Goal: Navigation & Orientation: Find specific page/section

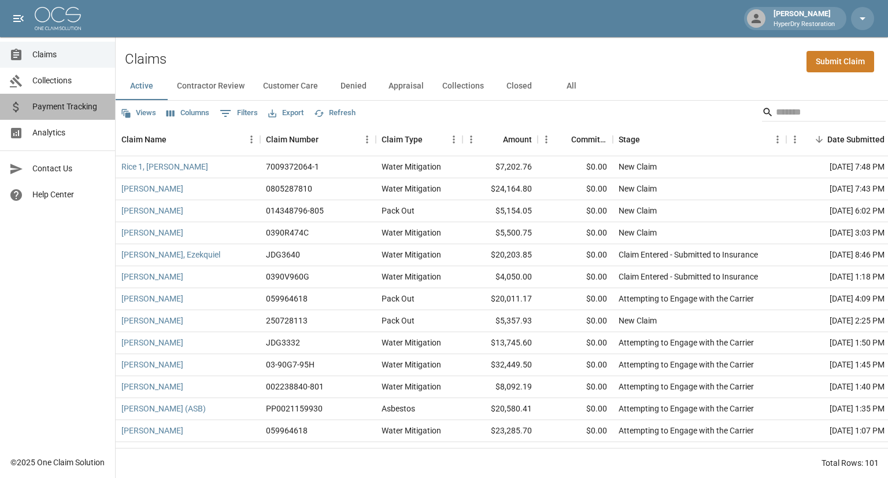
click at [62, 105] on span "Payment Tracking" at bounding box center [68, 107] width 73 height 12
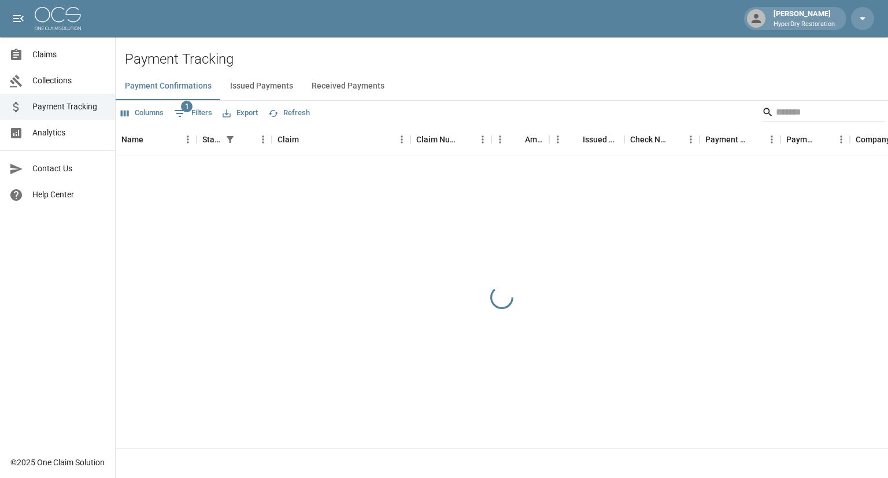
click at [338, 84] on button "Received Payments" at bounding box center [347, 86] width 91 height 28
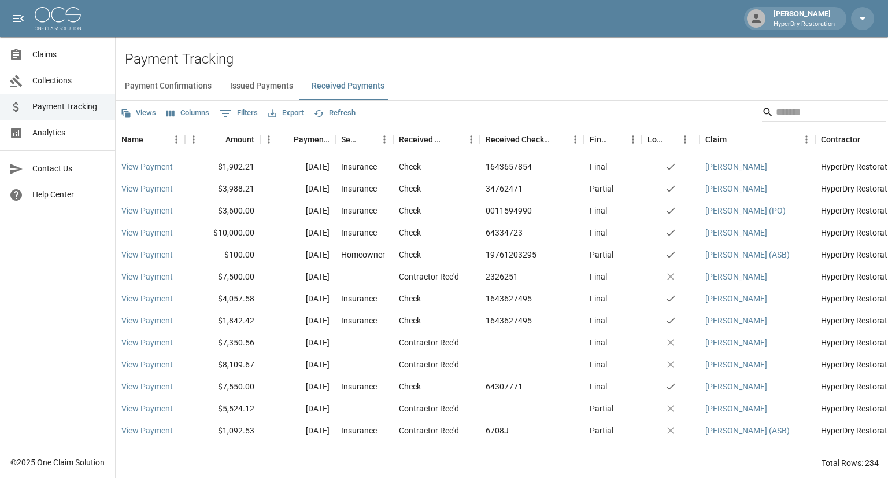
click at [68, 83] on span "Collections" at bounding box center [68, 81] width 73 height 12
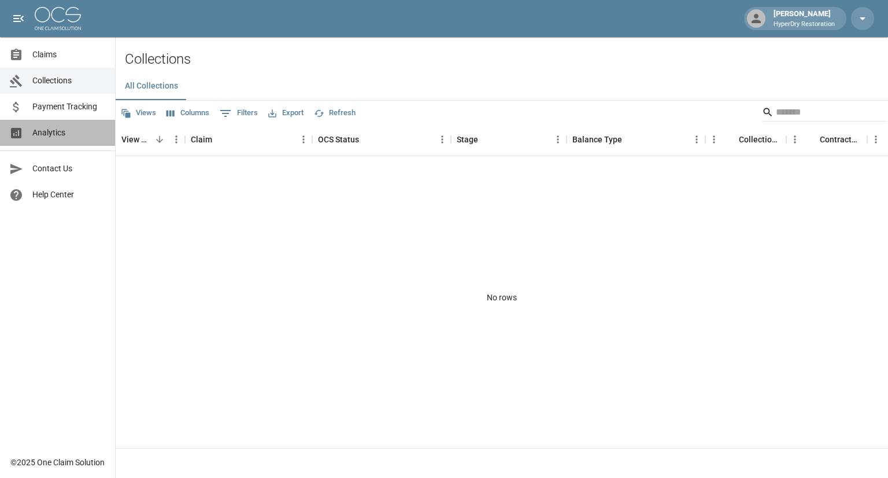
click at [58, 135] on span "Analytics" at bounding box center [68, 133] width 73 height 12
